Goal: Obtain resource: Obtain resource

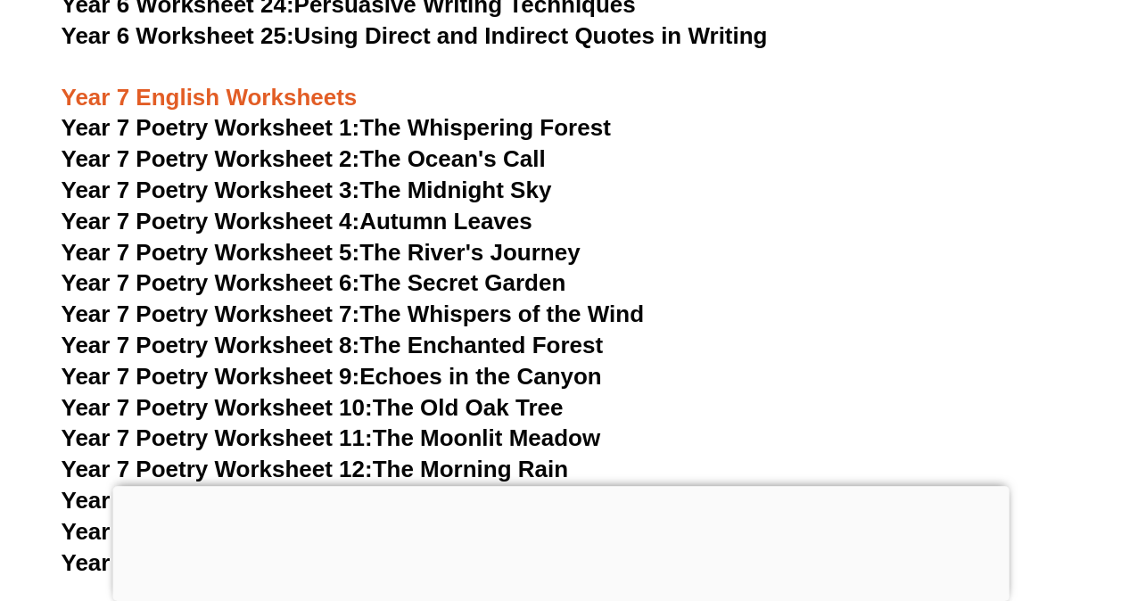
scroll to position [10810, 0]
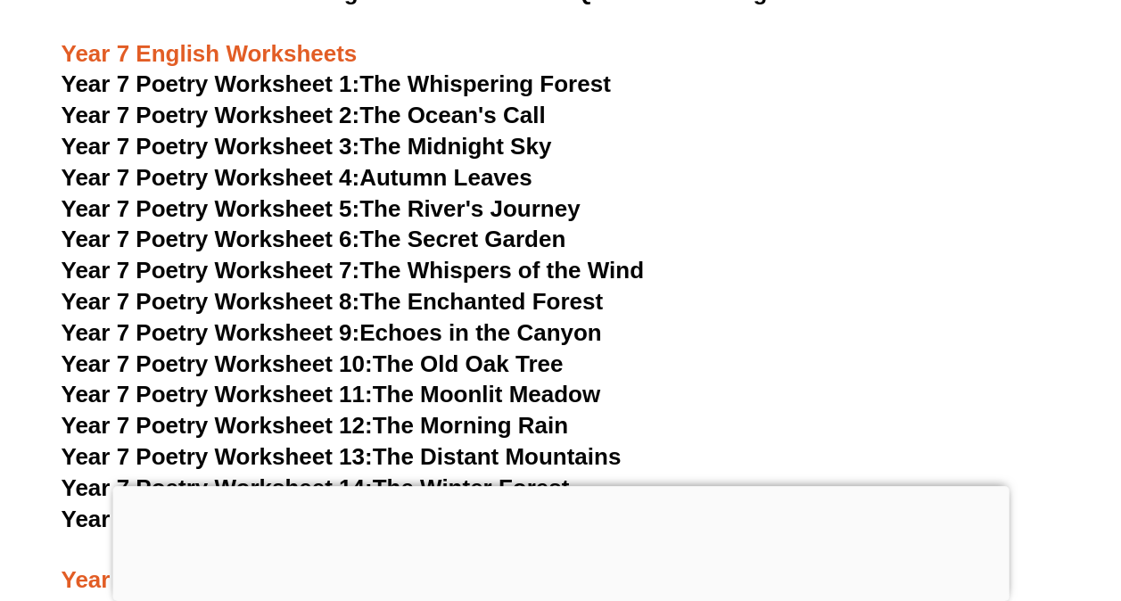
click at [409, 319] on link "Year 7 Poetry Worksheet 9: Echoes in the Canyon" at bounding box center [332, 332] width 541 height 27
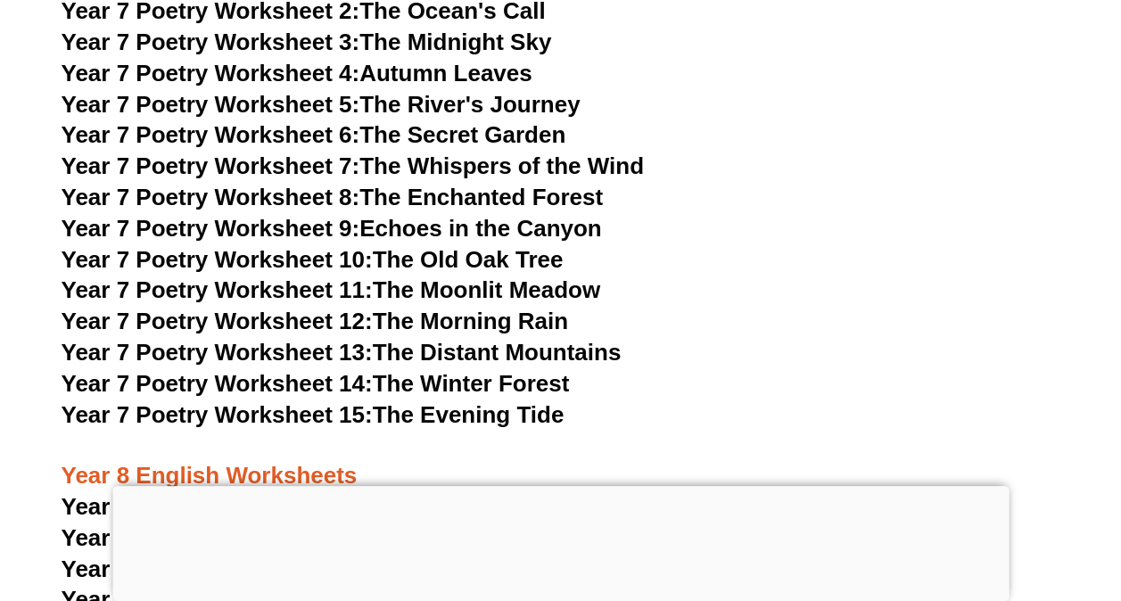
scroll to position [10910, 0]
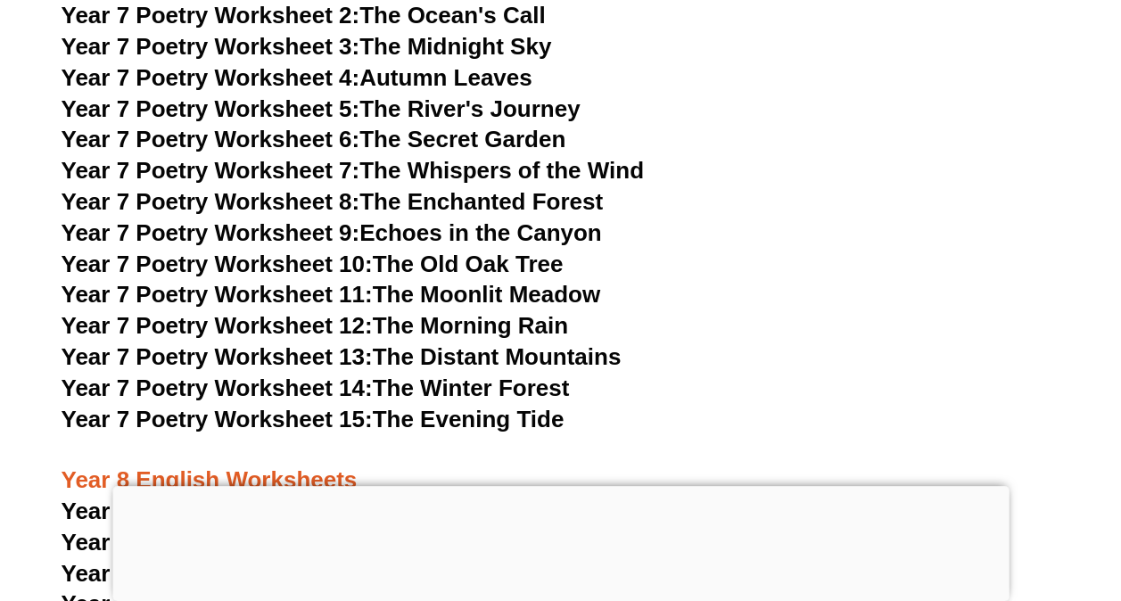
click at [401, 406] on link "Year 7 Poetry Worksheet 15: The Evening Tide" at bounding box center [313, 419] width 503 height 27
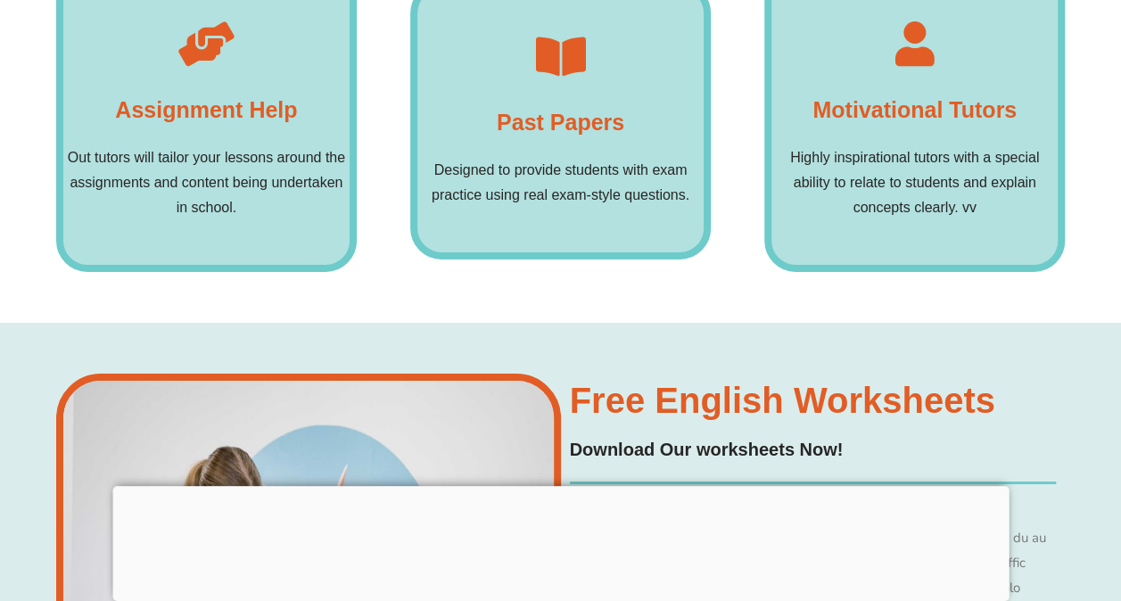
scroll to position [13065, 0]
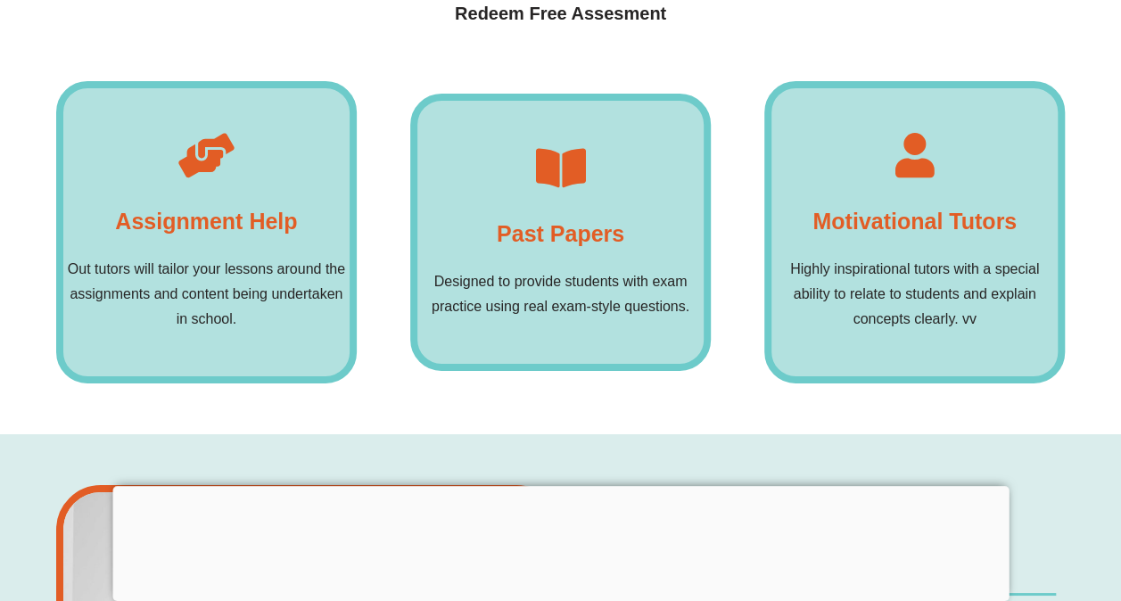
click at [584, 229] on div "Past Papers Designed to provide students with exam practice using real exam-sty…" at bounding box center [560, 233] width 301 height 278
click at [568, 216] on h4 "Past Papers" at bounding box center [561, 234] width 128 height 36
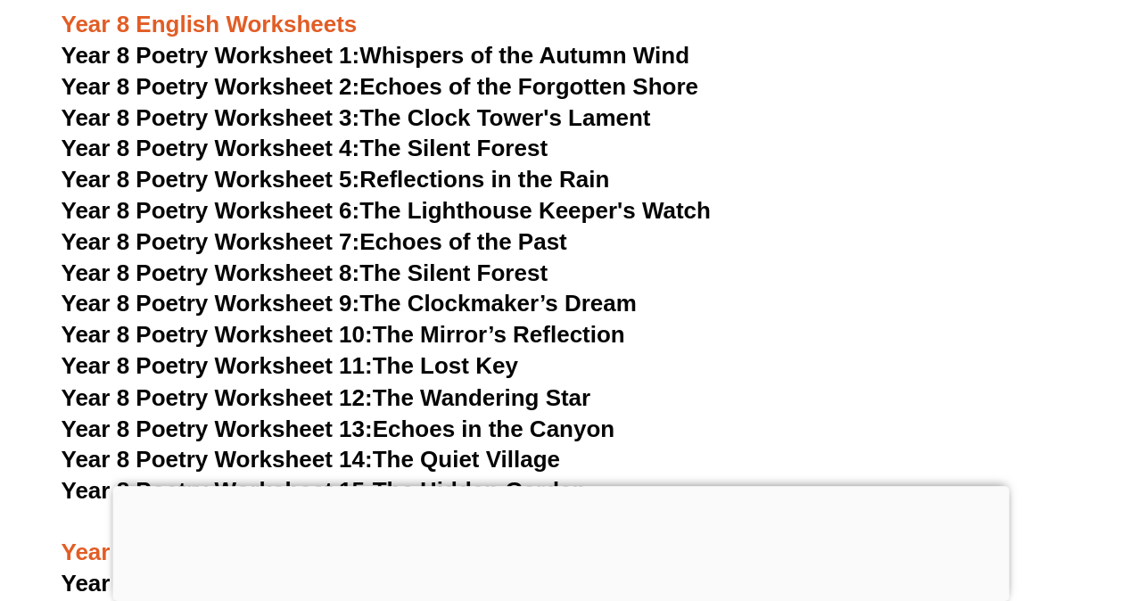
scroll to position [11330, 0]
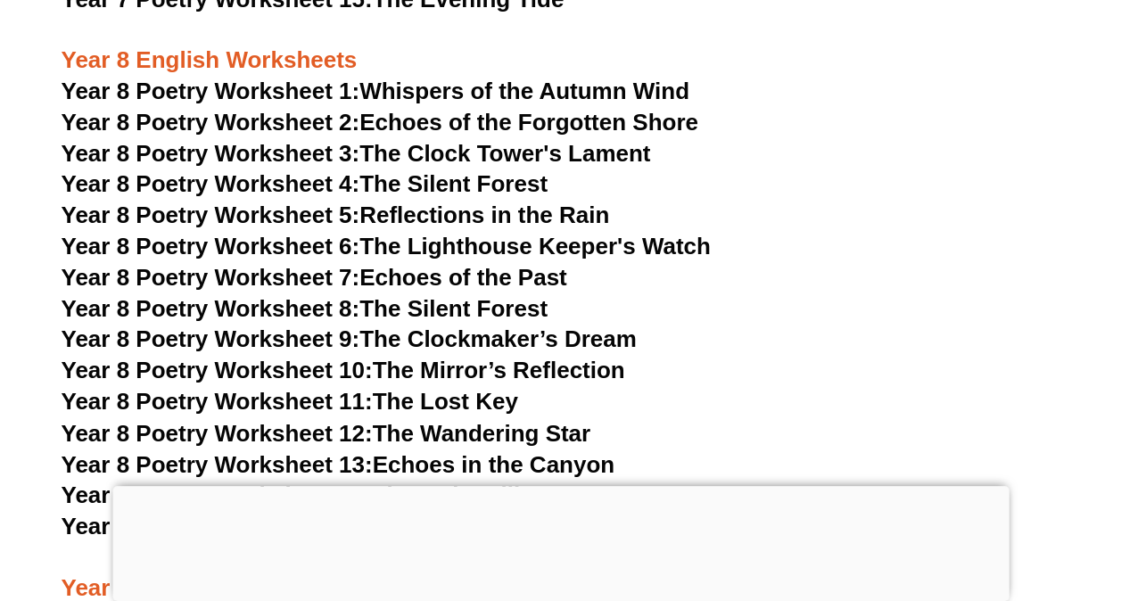
click at [268, 77] on h3 "Year 8 Poetry Worksheet 1: Whispers of the Autumn Wind" at bounding box center [561, 92] width 999 height 30
click at [268, 78] on span "Year 8 Poetry Worksheet 1:" at bounding box center [211, 91] width 299 height 27
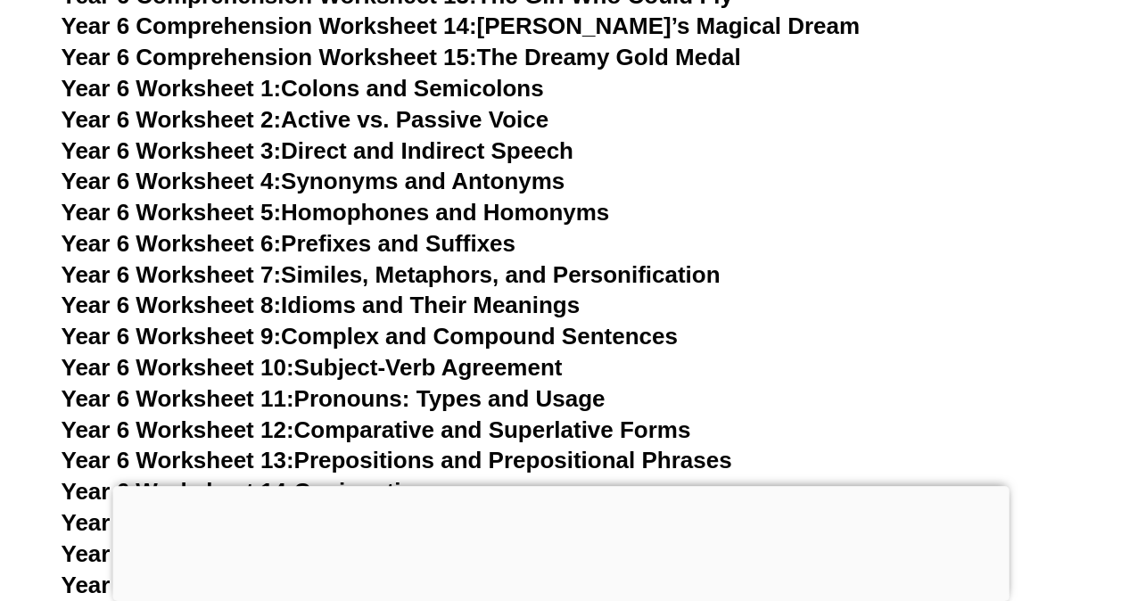
scroll to position [9970, 0]
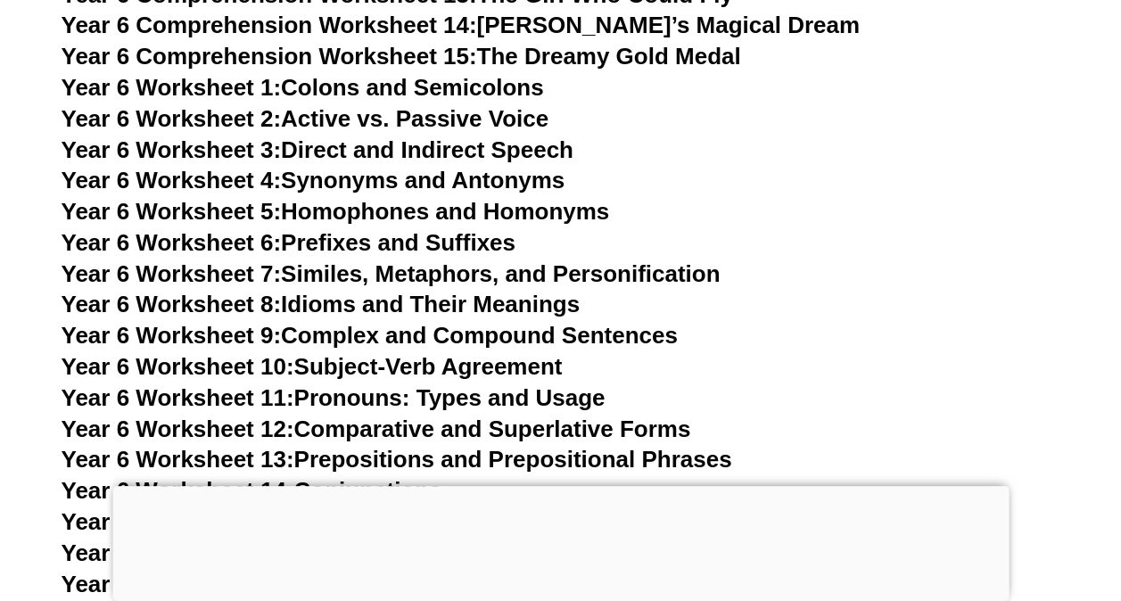
click at [401, 416] on link "Year 6 Worksheet 12: Comparative and Superlative Forms" at bounding box center [377, 429] width 630 height 27
